Goal: Check status: Check status

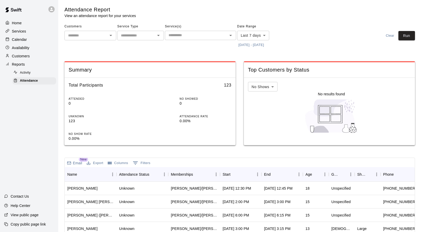
click at [263, 46] on button "[DATE] - [DATE]" at bounding box center [251, 45] width 28 height 8
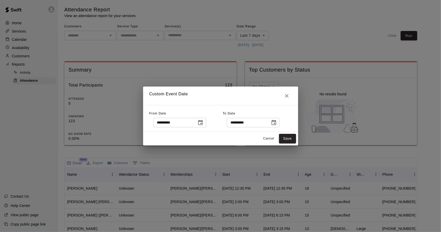
click at [204, 122] on icon "Choose date, selected date is Aug 4, 2025" at bounding box center [201, 123] width 6 height 6
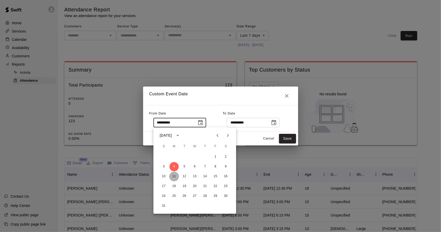
click at [174, 177] on button "11" at bounding box center [174, 176] width 9 height 9
type input "**********"
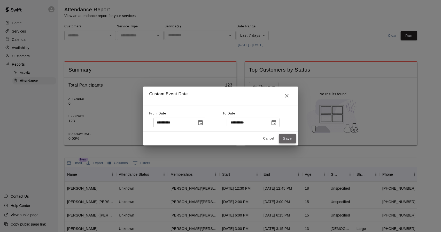
click at [284, 140] on button "Save" at bounding box center [287, 139] width 17 height 10
type input "******"
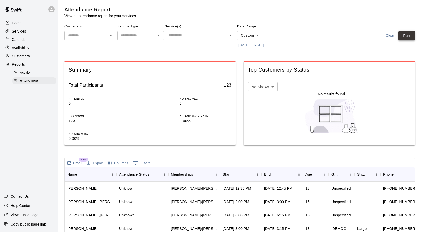
click at [412, 38] on button "Run" at bounding box center [406, 36] width 17 height 10
click at [241, 177] on div "Start" at bounding box center [237, 174] width 31 height 14
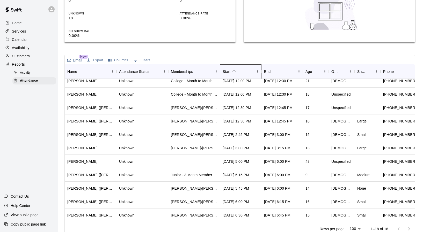
scroll to position [109, 0]
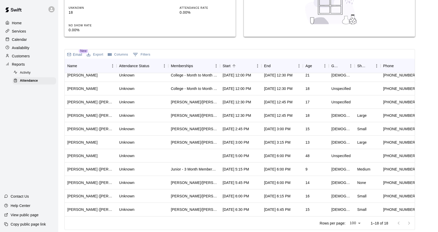
click at [20, 43] on div "Calendar" at bounding box center [29, 40] width 50 height 8
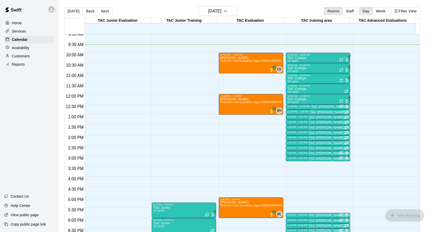
scroll to position [186, 0]
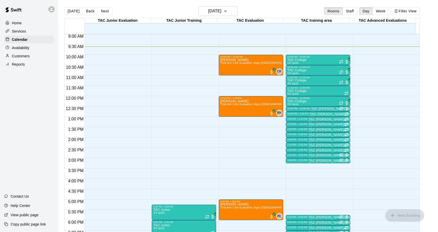
click at [21, 22] on p "Home" at bounding box center [17, 22] width 10 height 5
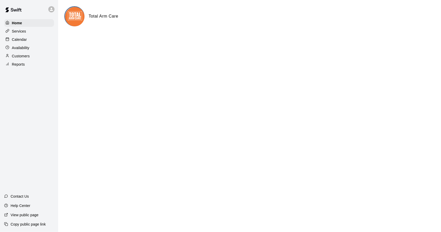
click at [22, 36] on div "Home Services Calendar Availability Customers Reports" at bounding box center [29, 44] width 58 height 50
click at [20, 40] on p "Calendar" at bounding box center [19, 39] width 15 height 5
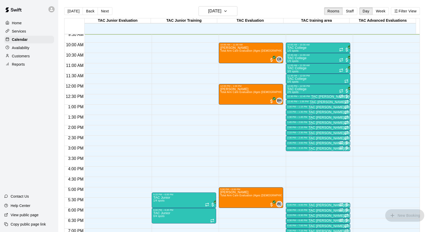
scroll to position [199, 0]
click at [385, 14] on button "Week" at bounding box center [380, 11] width 16 height 8
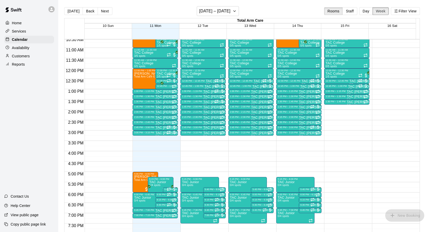
scroll to position [210, 0]
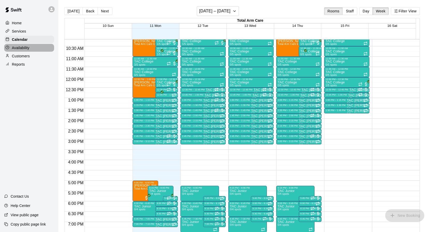
click at [26, 50] on p "Availability" at bounding box center [21, 47] width 18 height 5
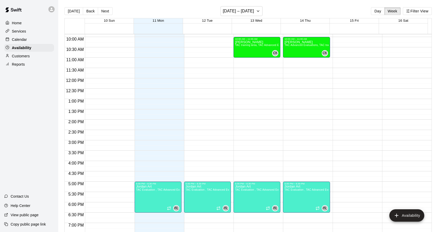
scroll to position [205, 0]
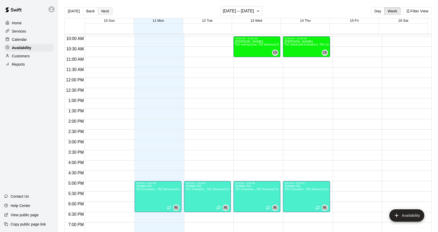
click at [103, 11] on button "Next" at bounding box center [105, 11] width 14 height 8
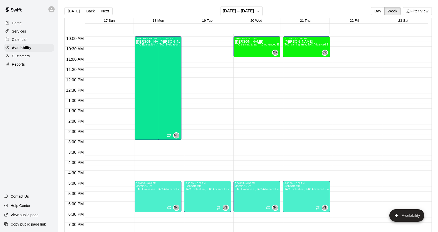
click at [274, 117] on div "12:00 AM – 9:00 AM Closed 10:00 AM – 11:00 AM [PERSON_NAME] TAC training area, …" at bounding box center [256, 78] width 47 height 497
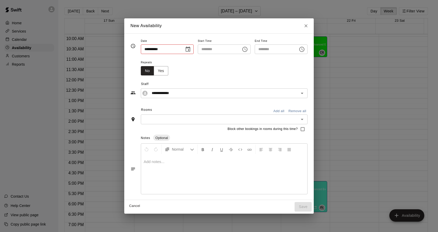
type input "**********"
type input "********"
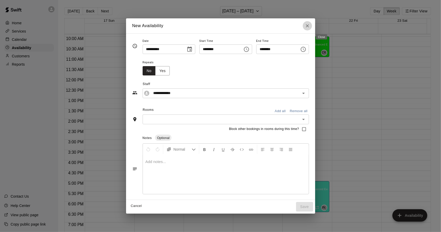
click at [310, 28] on icon "Close" at bounding box center [307, 25] width 5 height 5
type input "**********"
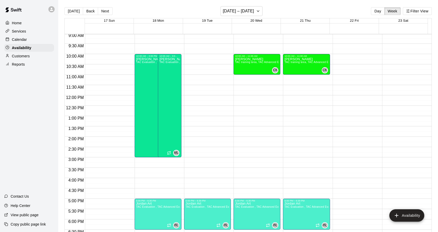
scroll to position [187, 0]
click at [376, 11] on button "Day" at bounding box center [377, 11] width 13 height 8
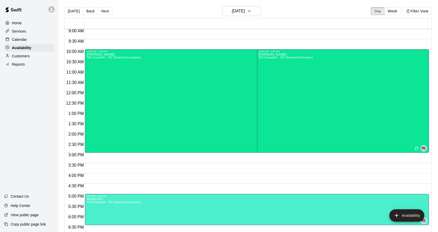
scroll to position [186, 0]
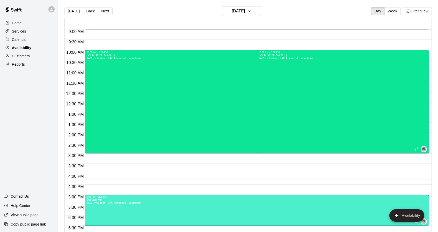
click at [20, 49] on p "Availability" at bounding box center [21, 47] width 19 height 5
click at [28, 41] on div "Calendar" at bounding box center [29, 40] width 50 height 8
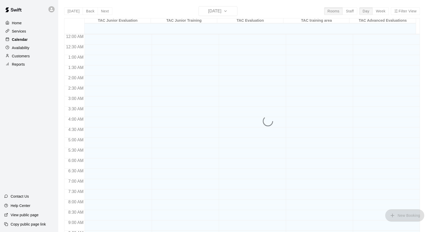
scroll to position [206, 0]
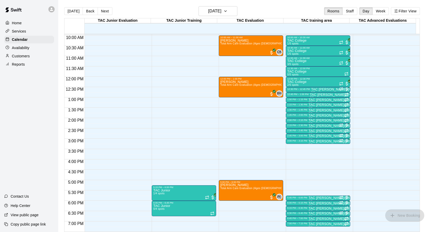
click at [21, 59] on p "Customers" at bounding box center [21, 56] width 18 height 5
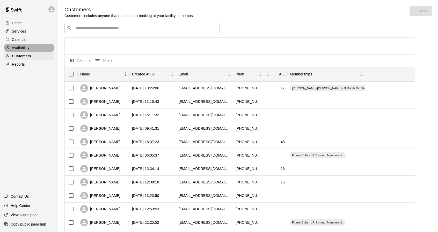
click at [19, 46] on p "Availability" at bounding box center [21, 47] width 18 height 5
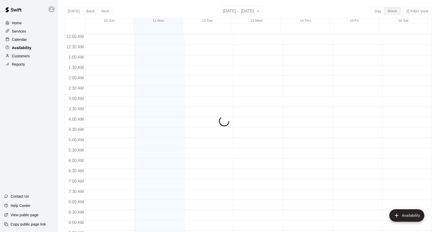
scroll to position [206, 0]
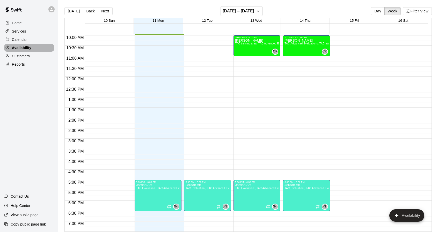
click at [22, 49] on p "Availability" at bounding box center [21, 47] width 19 height 5
click at [13, 56] on p "Customers" at bounding box center [21, 56] width 18 height 5
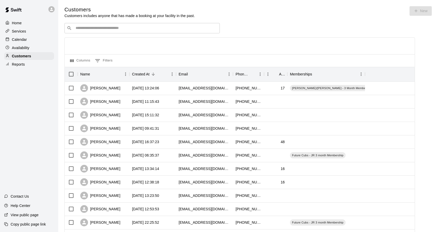
click at [24, 47] on p "Availability" at bounding box center [21, 47] width 18 height 5
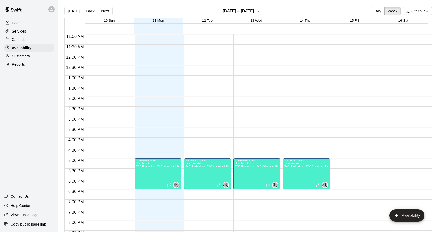
scroll to position [227, 0]
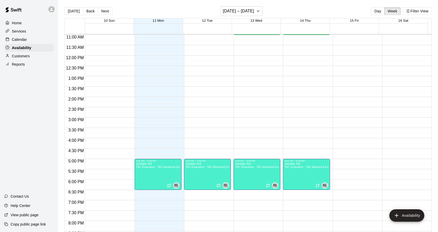
click at [34, 65] on div "Reports" at bounding box center [29, 65] width 50 height 8
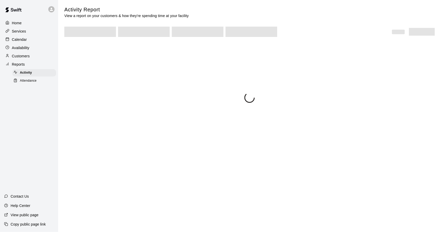
click at [26, 84] on span "Attendance" at bounding box center [28, 80] width 17 height 5
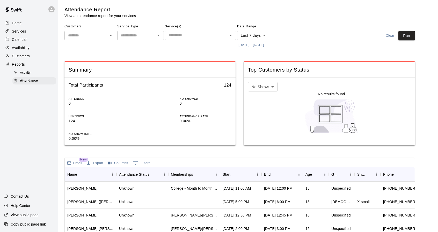
click at [248, 46] on button "[DATE] - [DATE]" at bounding box center [251, 45] width 28 height 8
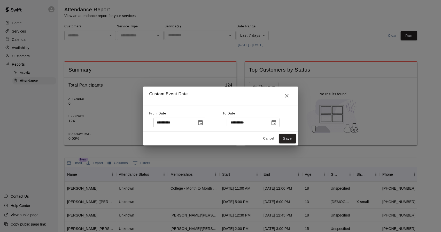
click at [203, 123] on icon "Choose date, selected date is Aug 4, 2025" at bounding box center [200, 122] width 5 height 5
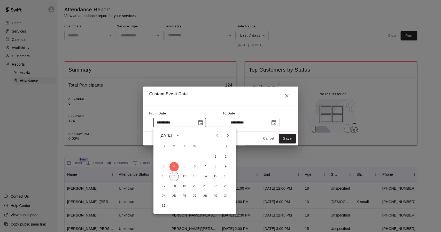
click at [175, 176] on button "11" at bounding box center [174, 176] width 9 height 9
type input "**********"
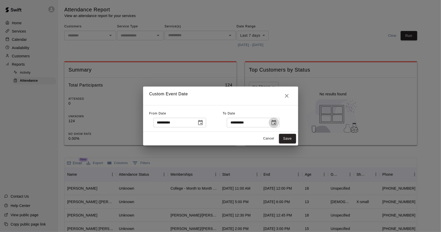
click at [276, 121] on icon "Choose date, selected date is Aug 11, 2025" at bounding box center [274, 122] width 5 height 5
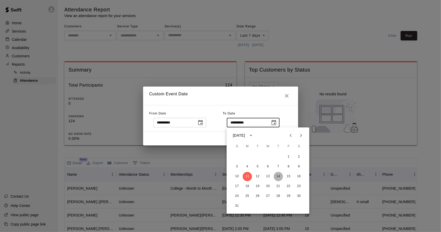
click at [279, 177] on button "14" at bounding box center [278, 176] width 9 height 9
type input "**********"
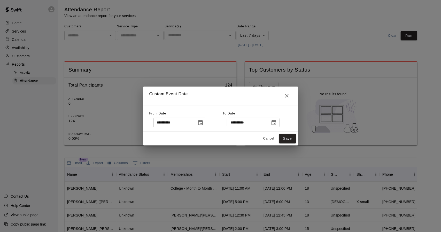
click at [279, 175] on div "1 2 3 4 5 6 7 8 9 10 11 12 13 14 15 16 17 18 19 20 21 22 23 24 25 26 27 28 29 3…" at bounding box center [268, 157] width 62 height 33
click at [288, 142] on button "Save" at bounding box center [287, 139] width 17 height 10
type input "******"
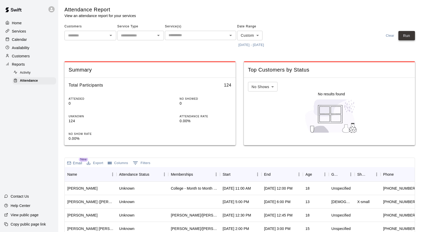
click at [408, 36] on button "Run" at bounding box center [406, 36] width 17 height 10
click at [246, 171] on div "Start" at bounding box center [237, 174] width 31 height 14
click at [289, 37] on div "Customers ​ Service Type ​ Service(s) ​ Date Range Custom ****** ​ [DATE] - [DA…" at bounding box center [239, 35] width 350 height 27
click at [336, 33] on div "Customers ​ Service Type ​ Service(s) ​ Date Range Custom ****** ​ [DATE] - [DA…" at bounding box center [239, 35] width 350 height 27
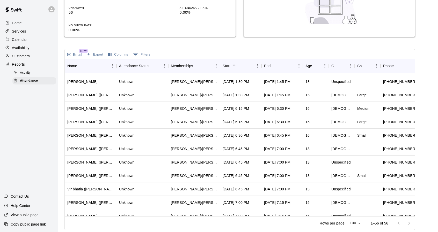
scroll to position [362, 0]
click at [240, 132] on div "[DATE] 6:30 PM" at bounding box center [240, 135] width 41 height 13
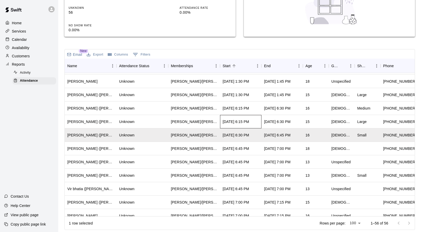
click at [242, 119] on div "[DATE] 6:15 PM" at bounding box center [235, 121] width 26 height 5
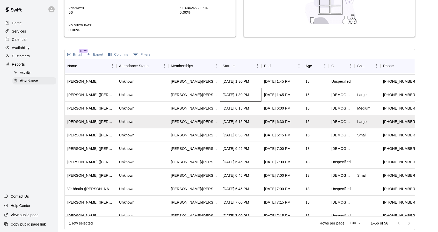
click at [242, 101] on div "[DATE] 1:30 PM" at bounding box center [240, 94] width 41 height 13
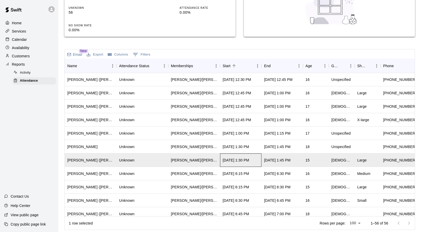
scroll to position [296, 0]
click at [240, 108] on div "[DATE] 12:45 PM" at bounding box center [236, 106] width 28 height 5
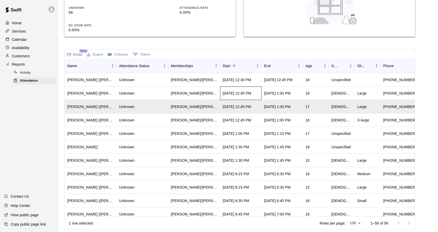
click at [240, 96] on div "[DATE] 12:45 PM" at bounding box center [240, 93] width 41 height 13
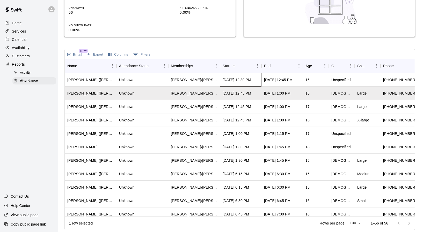
click at [241, 83] on div "[DATE] 12:30 PM" at bounding box center [240, 79] width 41 height 13
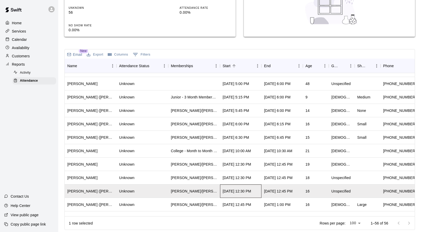
scroll to position [183, 0]
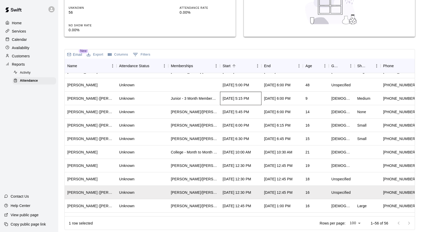
click at [237, 98] on div "[DATE] 5:15 PM" at bounding box center [235, 98] width 26 height 5
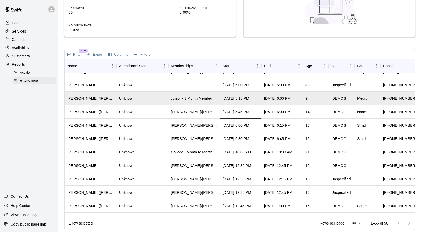
click at [237, 111] on div "[DATE] 5:45 PM" at bounding box center [235, 111] width 26 height 5
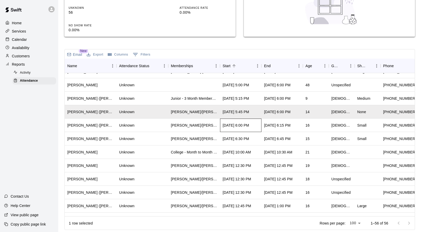
click at [238, 125] on div "[DATE] 6:00 PM" at bounding box center [235, 125] width 26 height 5
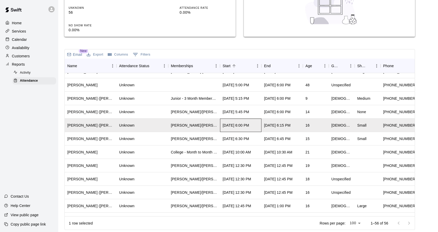
scroll to position [195, 0]
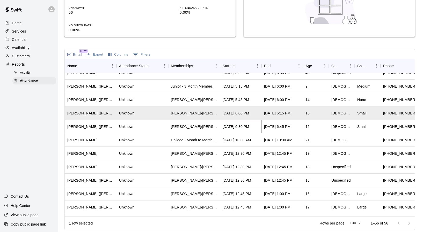
click at [238, 125] on div "[DATE] 6:30 PM" at bounding box center [235, 126] width 26 height 5
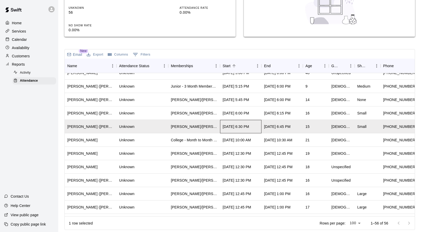
scroll to position [207, 0]
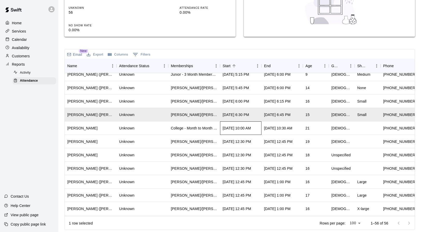
click at [238, 128] on div "[DATE] 10:00 AM" at bounding box center [236, 128] width 28 height 5
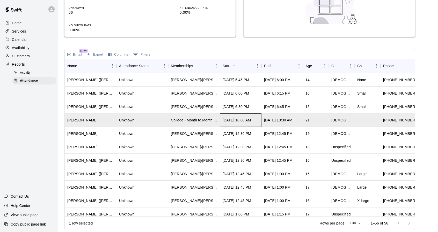
scroll to position [215, 0]
click at [238, 133] on div "[DATE] 12:30 PM" at bounding box center [236, 133] width 28 height 5
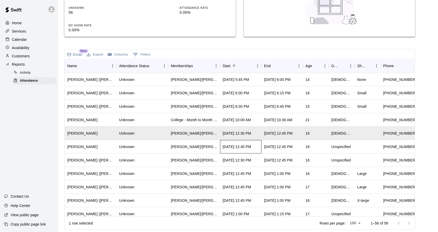
click at [237, 144] on div "[DATE] 12:30 PM" at bounding box center [240, 146] width 41 height 13
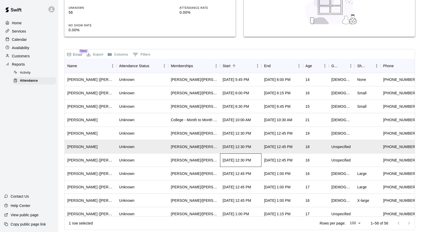
click at [237, 159] on div "[DATE] 12:30 PM" at bounding box center [236, 160] width 28 height 5
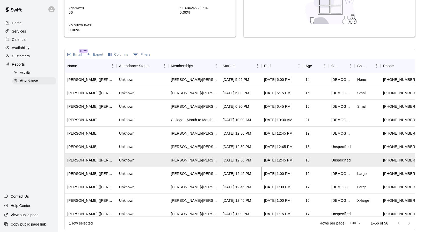
click at [239, 175] on div "[DATE] 12:45 PM" at bounding box center [236, 173] width 28 height 5
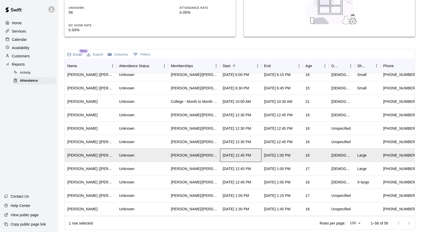
scroll to position [235, 0]
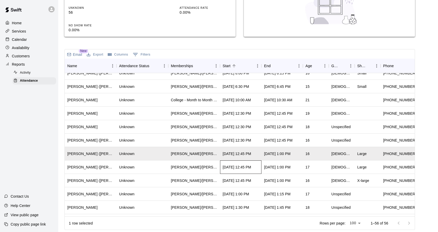
click at [236, 168] on div "[DATE] 12:45 PM" at bounding box center [236, 167] width 28 height 5
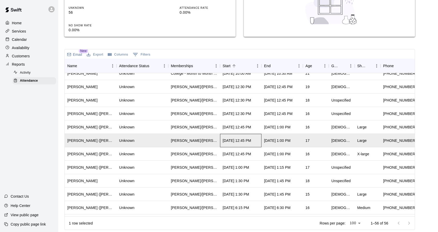
scroll to position [262, 0]
click at [236, 156] on div "[DATE] 12:45 PM" at bounding box center [240, 153] width 41 height 13
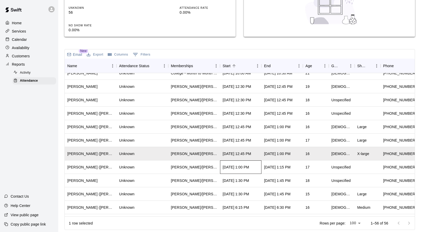
click at [237, 170] on div "[DATE] 1:00 PM" at bounding box center [240, 167] width 41 height 13
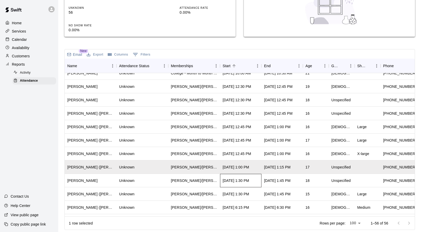
click at [237, 181] on div "[DATE] 1:30 PM" at bounding box center [235, 180] width 26 height 5
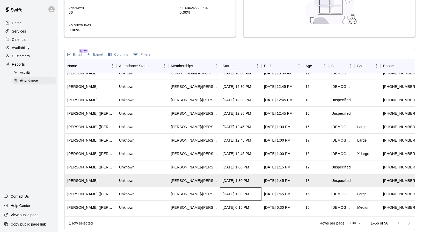
click at [235, 190] on div "[DATE] 1:30 PM" at bounding box center [240, 193] width 41 height 13
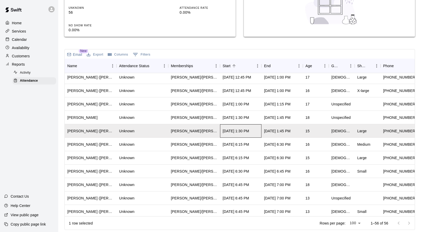
scroll to position [326, 0]
click at [245, 142] on div "[DATE] 6:15 PM" at bounding box center [235, 143] width 26 height 5
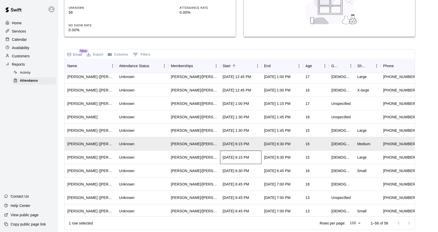
click at [240, 155] on div "[DATE] 6:15 PM" at bounding box center [235, 157] width 26 height 5
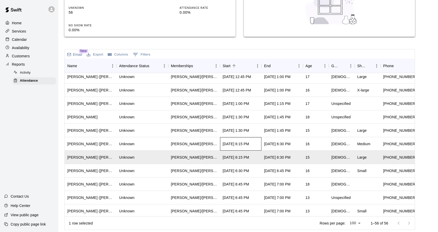
click at [244, 147] on div "[DATE] 6:15 PM" at bounding box center [240, 143] width 41 height 13
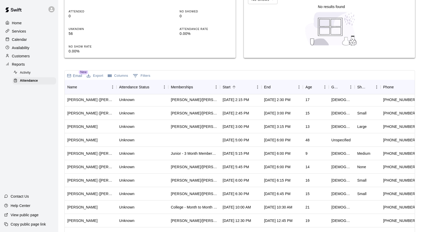
scroll to position [151, 0]
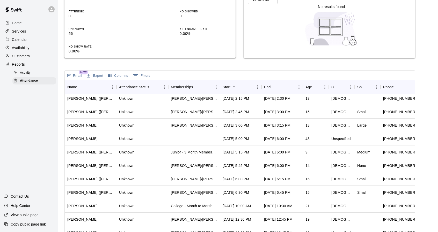
click at [20, 40] on p "Calendar" at bounding box center [19, 39] width 15 height 5
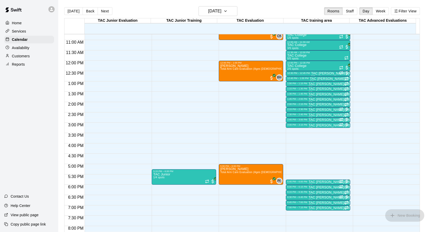
scroll to position [221, 0]
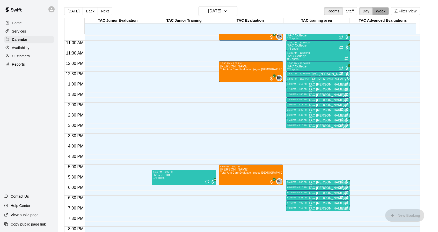
click at [388, 11] on button "Week" at bounding box center [380, 11] width 16 height 8
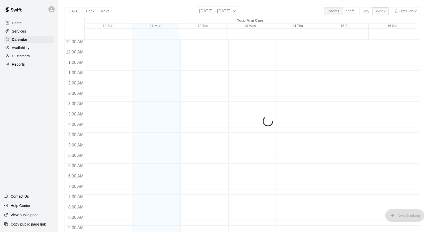
scroll to position [215, 0]
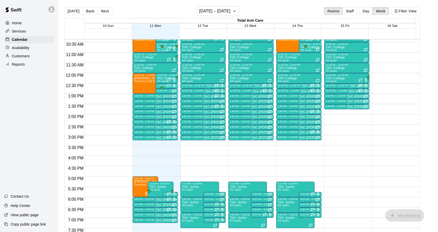
click at [19, 50] on p "Availability" at bounding box center [21, 47] width 18 height 5
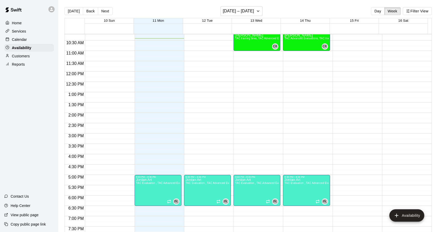
scroll to position [212, 0]
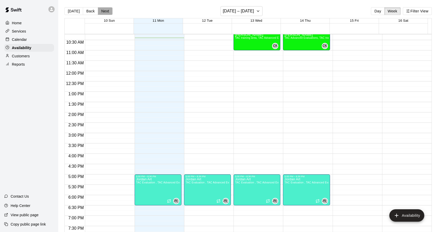
click at [106, 12] on button "Next" at bounding box center [105, 11] width 14 height 8
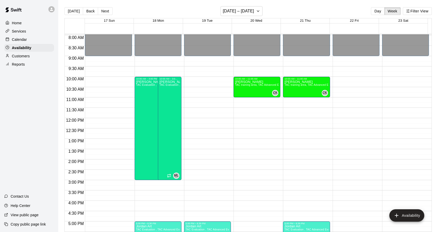
scroll to position [168, 0]
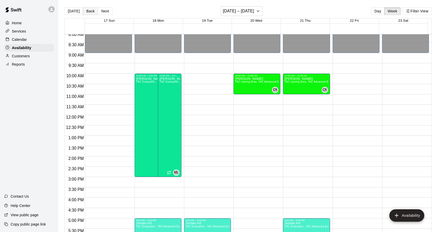
click at [91, 11] on button "Back" at bounding box center [90, 11] width 15 height 8
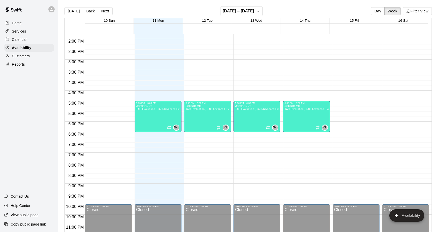
scroll to position [285, 0]
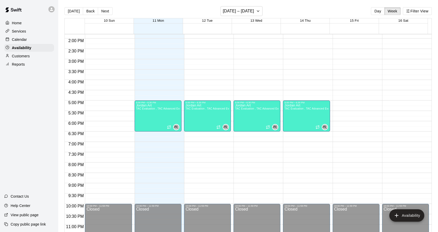
click at [16, 63] on div "Reports" at bounding box center [29, 65] width 50 height 8
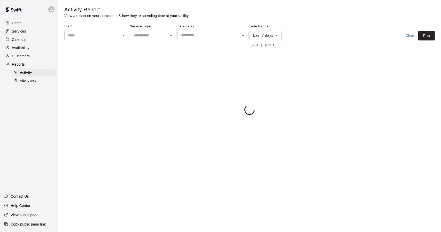
click at [23, 83] on span "Attendance" at bounding box center [28, 80] width 17 height 5
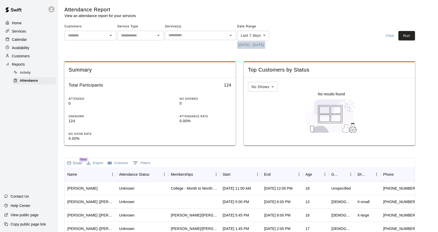
click at [257, 43] on button "[DATE] - [DATE]" at bounding box center [251, 45] width 28 height 8
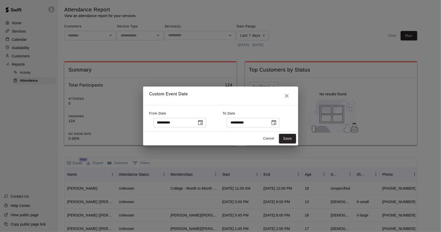
click at [204, 121] on icon "Choose date, selected date is Aug 4, 2025" at bounding box center [201, 123] width 6 height 6
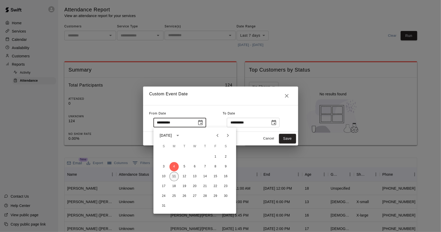
click at [175, 177] on button "11" at bounding box center [174, 176] width 9 height 9
type input "**********"
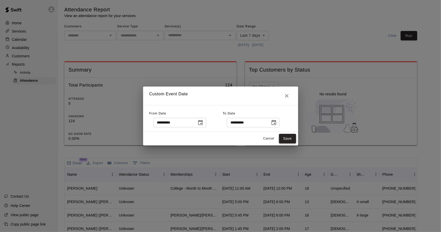
click at [287, 142] on button "Save" at bounding box center [287, 139] width 17 height 10
type input "******"
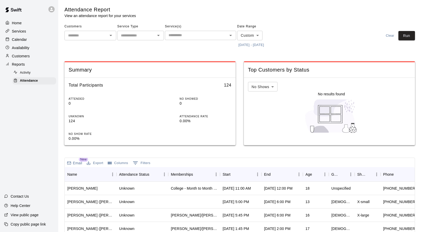
click at [418, 39] on main "Attendance Report View an attendance report for your services Customers ​ Servi…" at bounding box center [247, 172] width 367 height 333
click at [410, 37] on button "Run" at bounding box center [406, 36] width 17 height 10
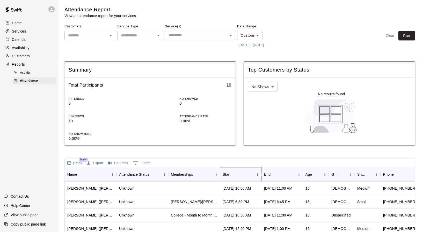
click at [239, 173] on div "Start" at bounding box center [237, 174] width 31 height 14
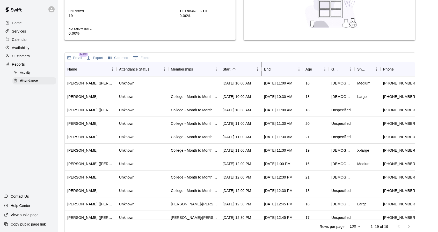
scroll to position [109, 0]
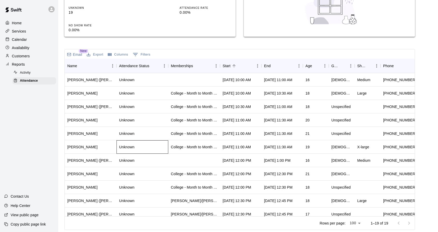
click at [146, 145] on div "Unknown" at bounding box center [142, 146] width 52 height 13
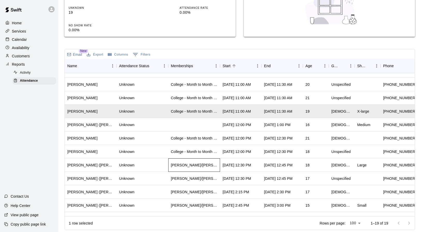
click at [184, 162] on div "[PERSON_NAME]/[PERSON_NAME] - Hybrid Membership" at bounding box center [194, 165] width 52 height 13
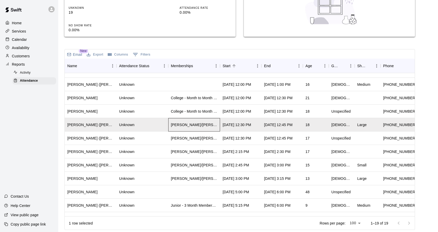
scroll to position [114, 0]
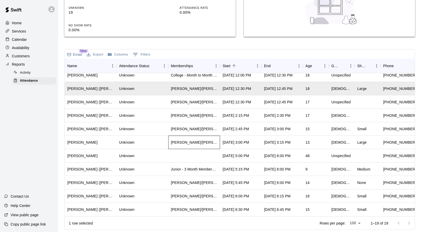
click at [192, 141] on div "[PERSON_NAME]/[PERSON_NAME] - Monthly 1x per Week" at bounding box center [194, 142] width 47 height 5
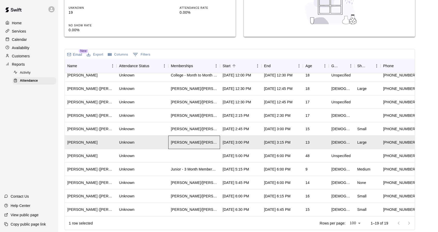
scroll to position [116, 0]
